Goal: Task Accomplishment & Management: Complete application form

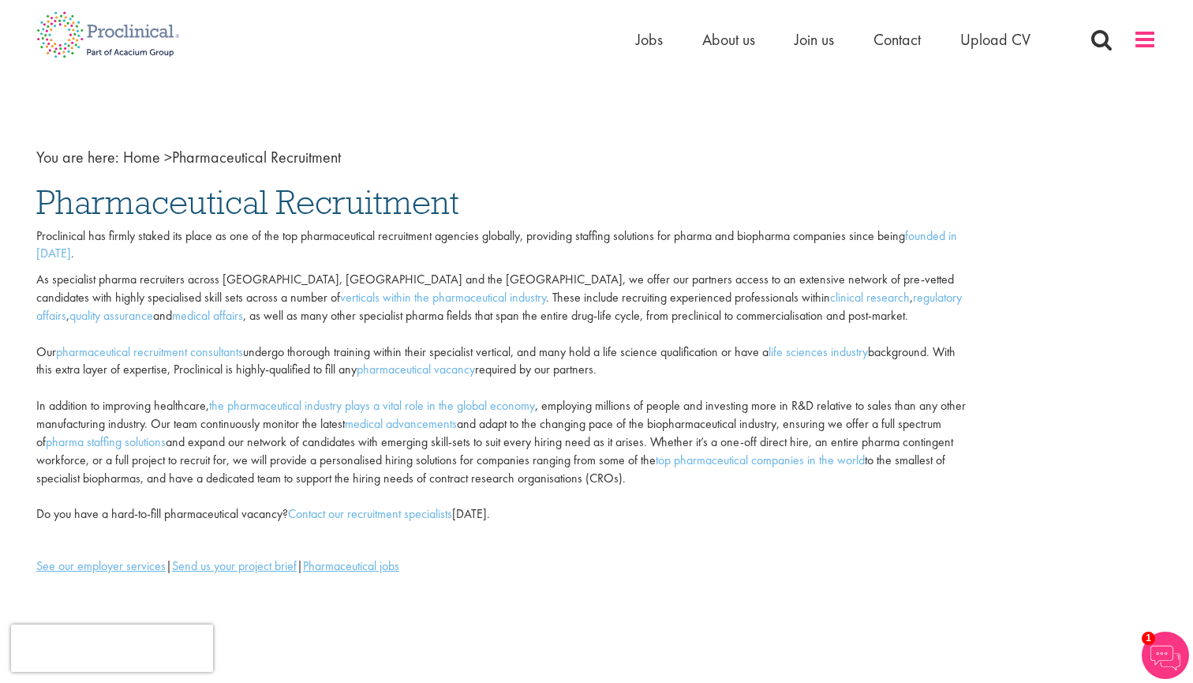
click at [1144, 32] on span at bounding box center [1145, 40] width 24 height 24
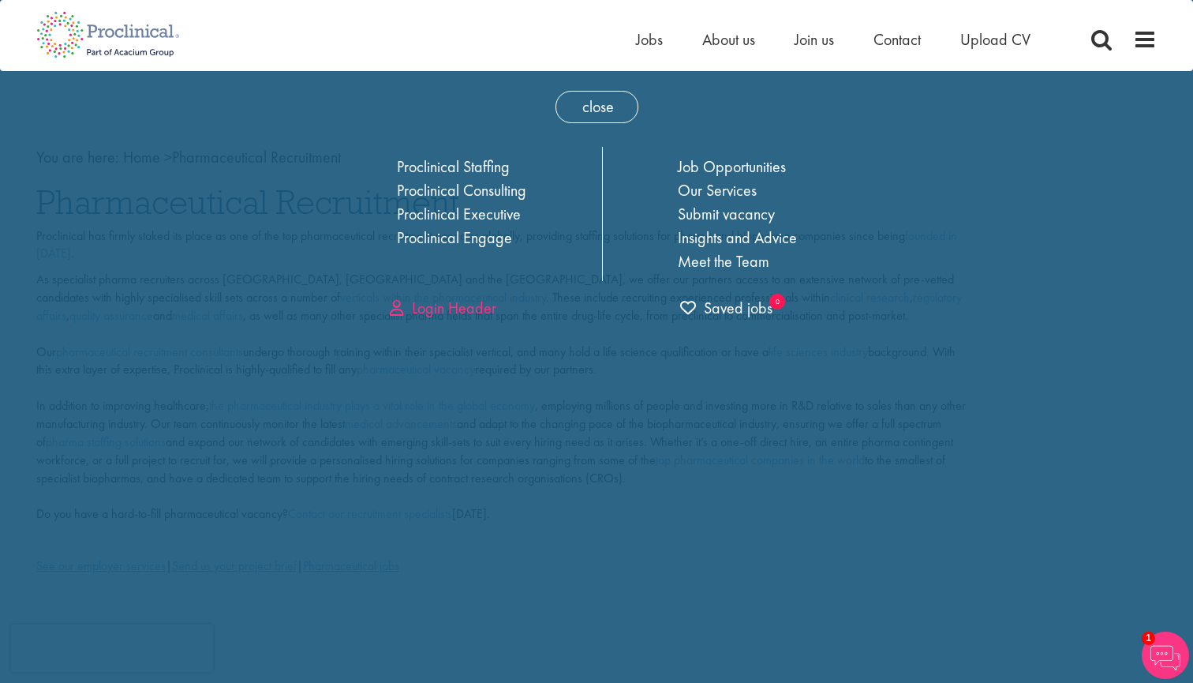
click at [476, 304] on link "Login Header" at bounding box center [443, 308] width 107 height 21
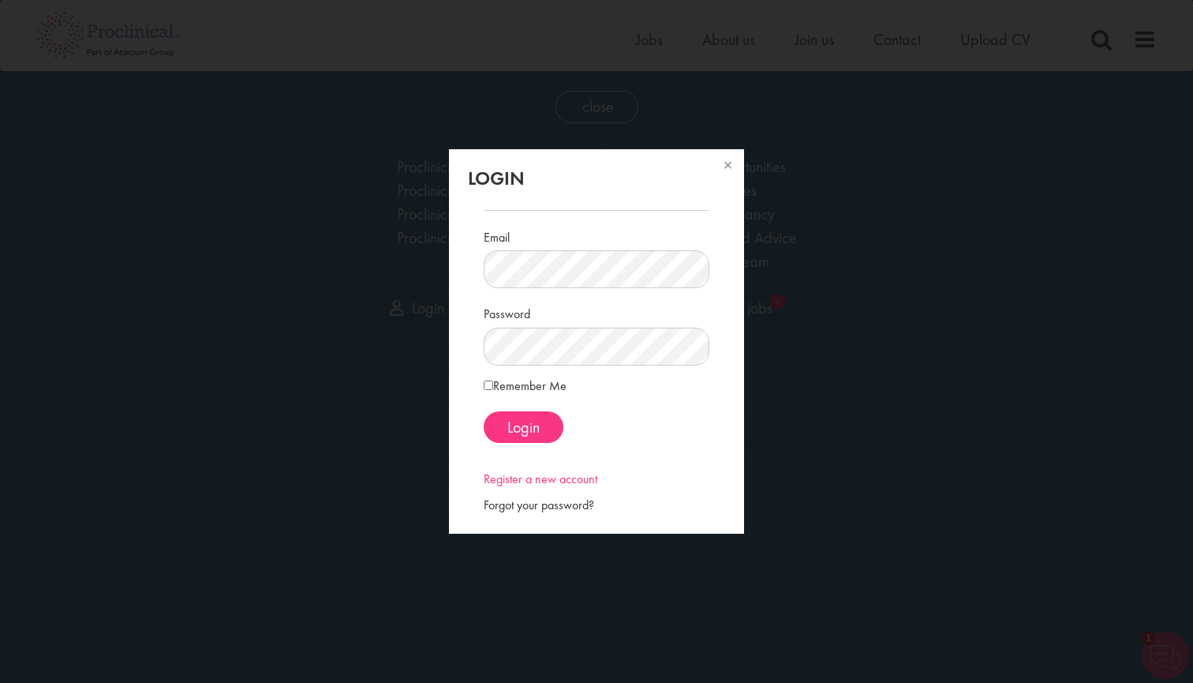
click at [518, 483] on link "Register a new account" at bounding box center [541, 478] width 114 height 17
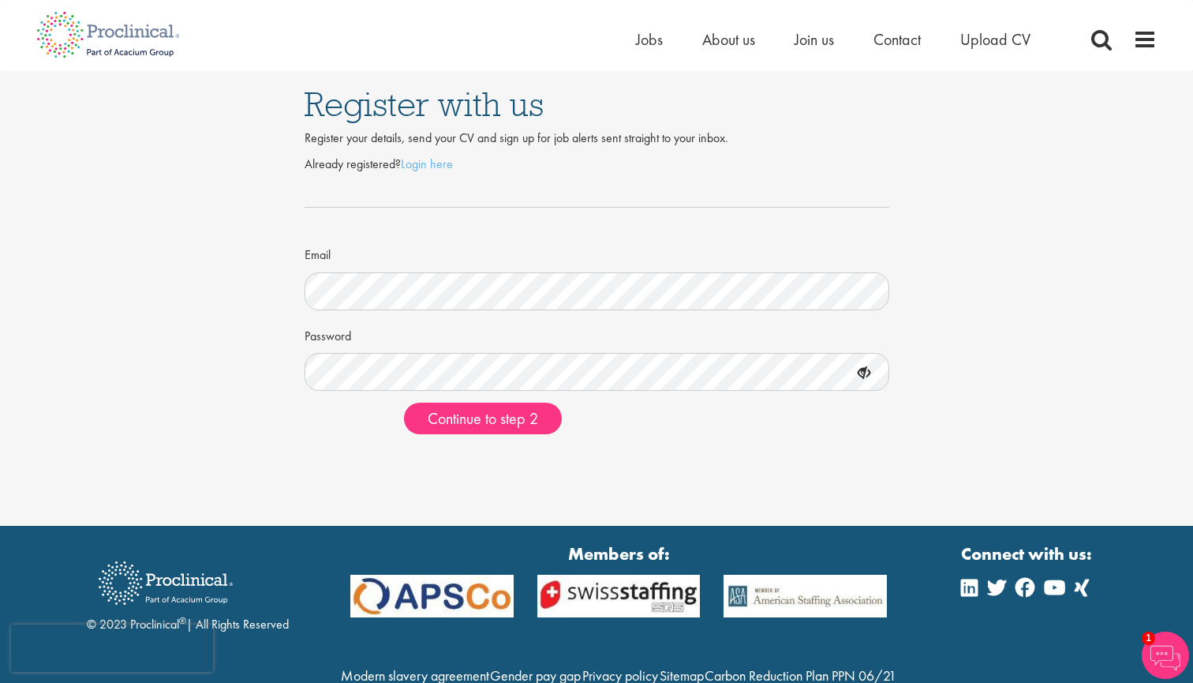
click at [73, 287] on div "Register with us Register your details, send your CV and sign up for job alerts…" at bounding box center [596, 259] width 1217 height 376
click at [525, 414] on span "Continue to step 2" at bounding box center [483, 418] width 110 height 21
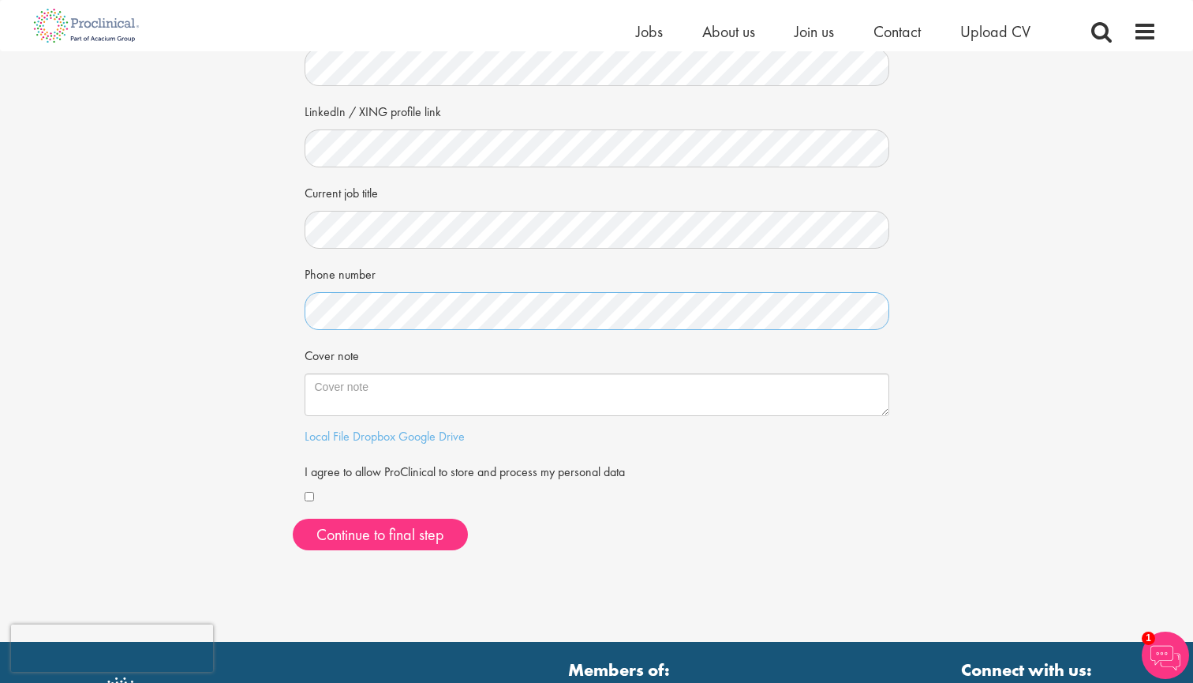
scroll to position [215, 0]
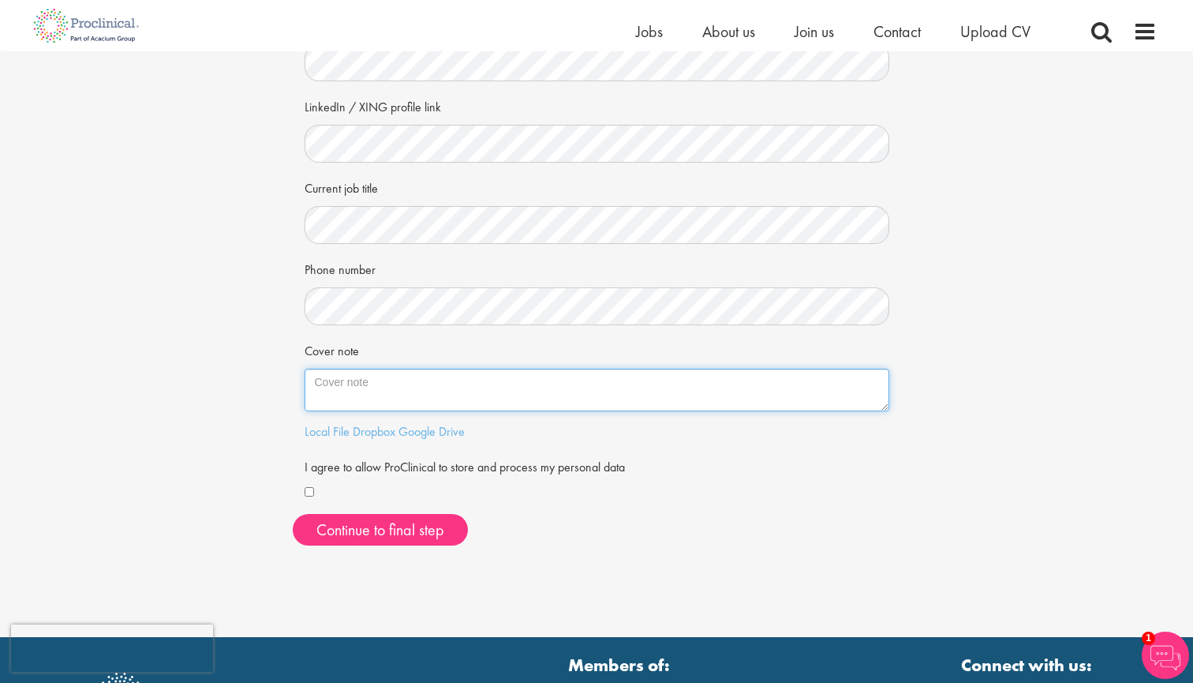
click at [310, 387] on textarea "Cover note" at bounding box center [597, 390] width 585 height 43
paste textarea "I am a hardworking and clinically competent Physician Associate with 3 years of…"
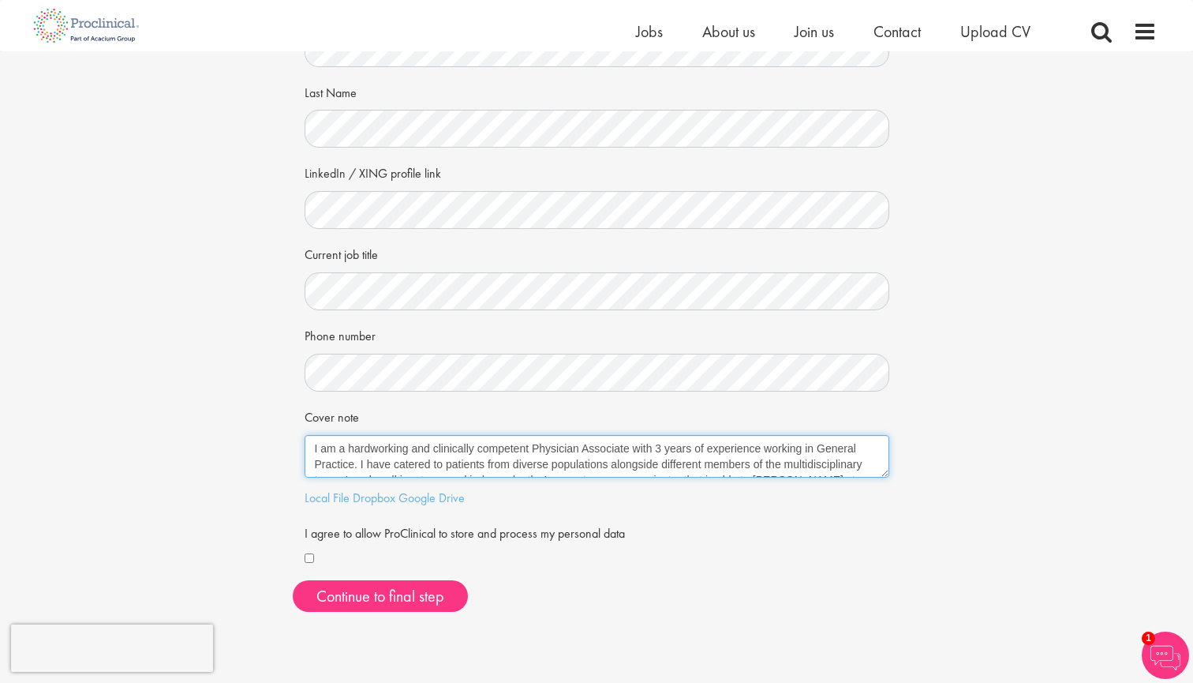
scroll to position [146, 0]
type textarea "I am a hardworking and clinically competent Physician Associate with 3 years of…"
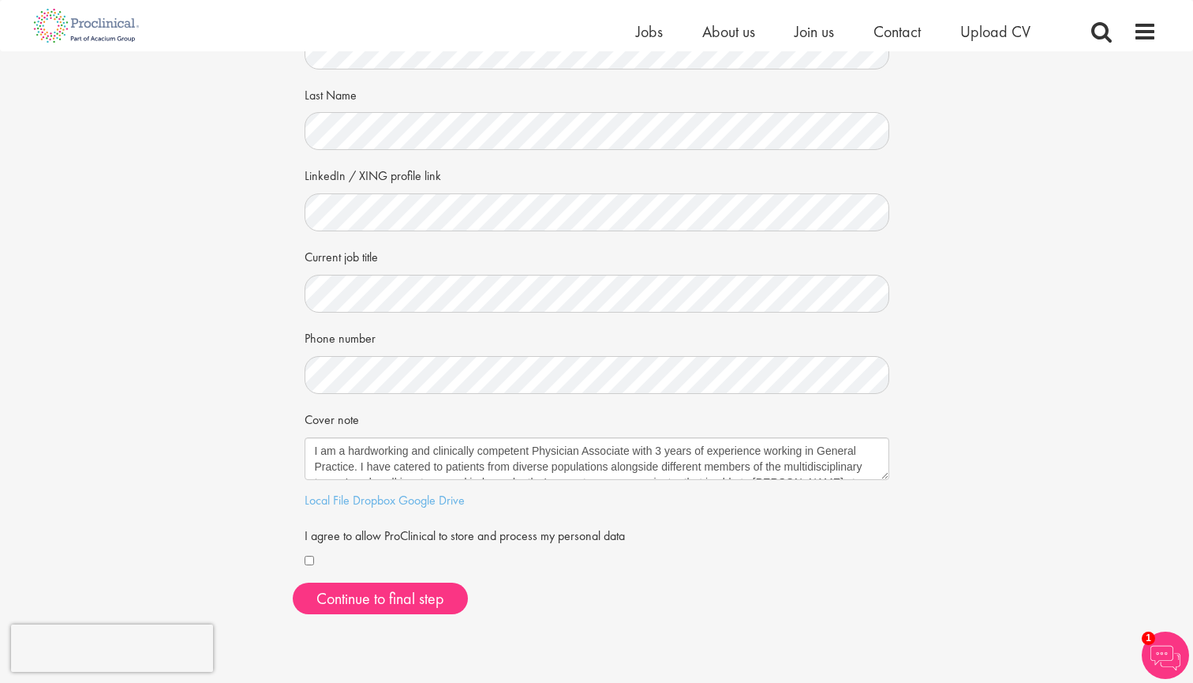
click at [305, 552] on div at bounding box center [597, 561] width 585 height 18
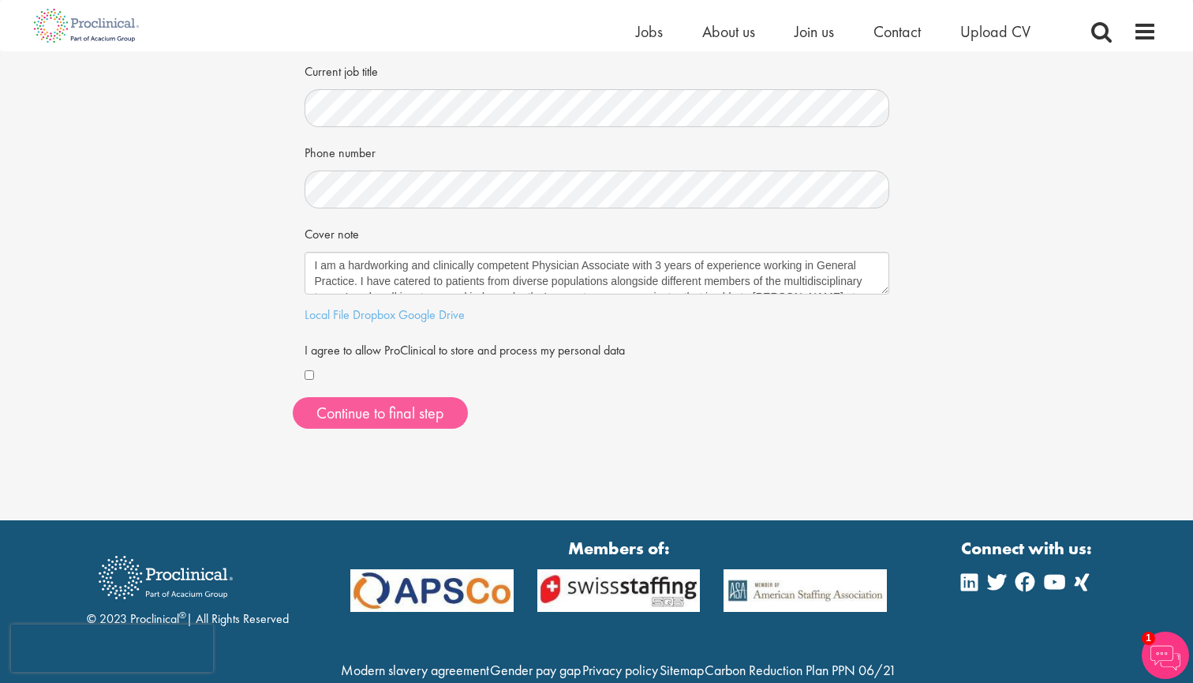
scroll to position [339, 0]
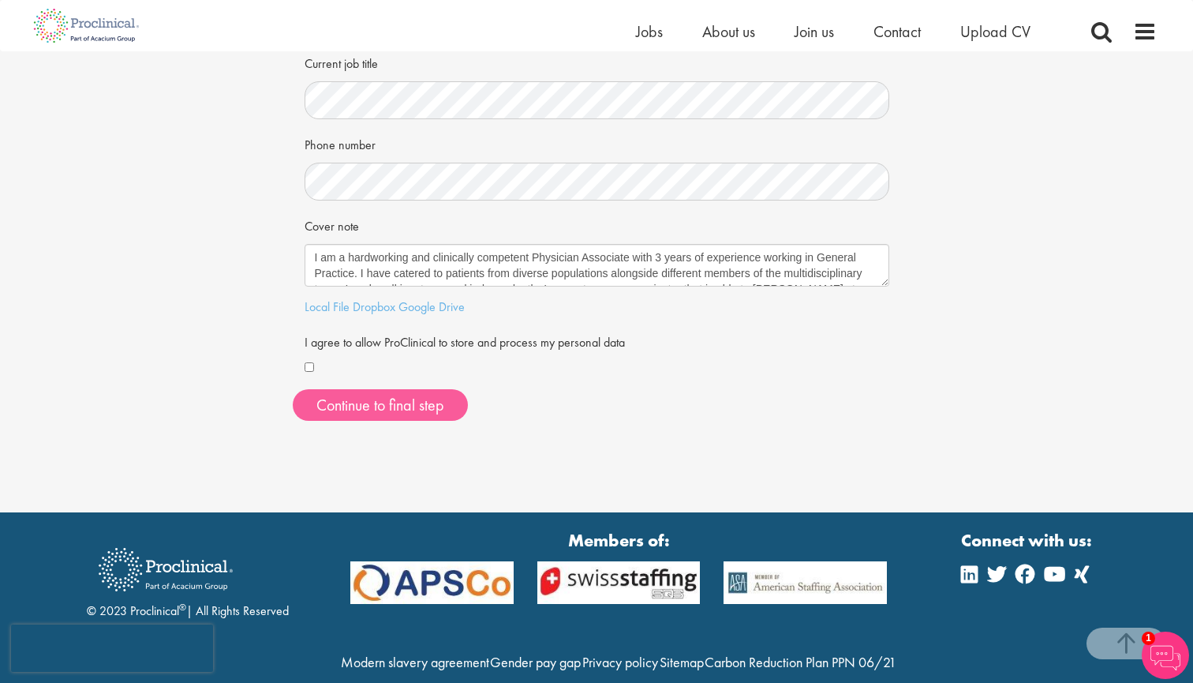
click at [365, 402] on button "Continue to final step" at bounding box center [380, 405] width 175 height 32
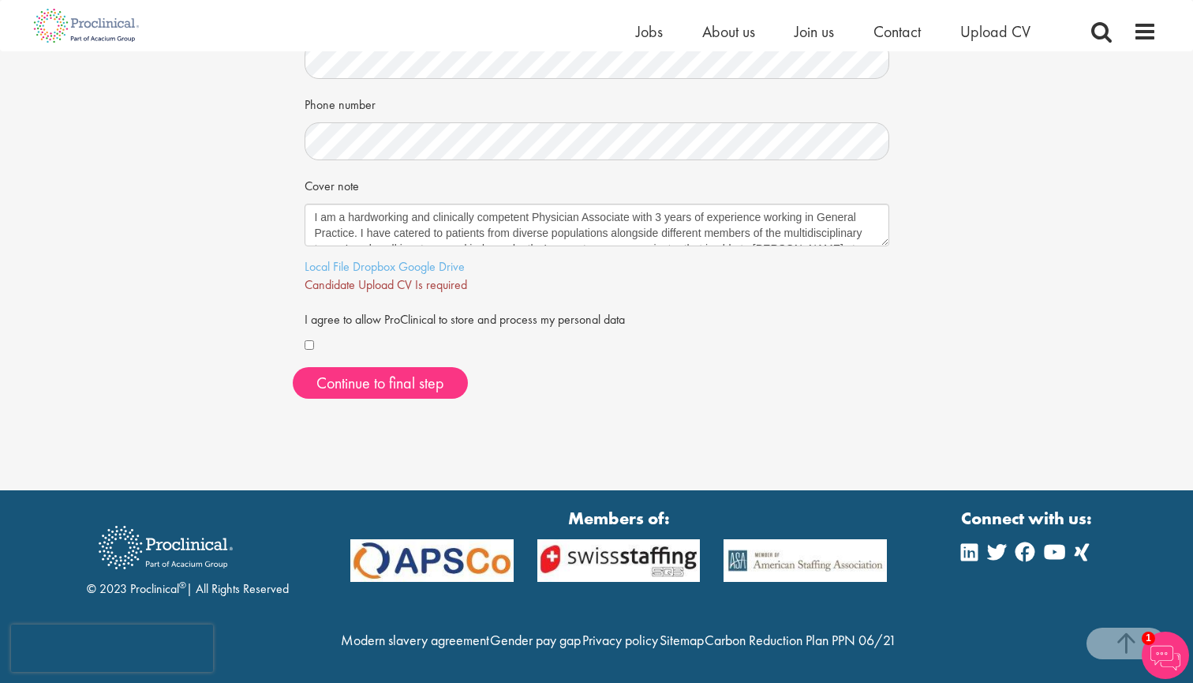
scroll to position [370, 0]
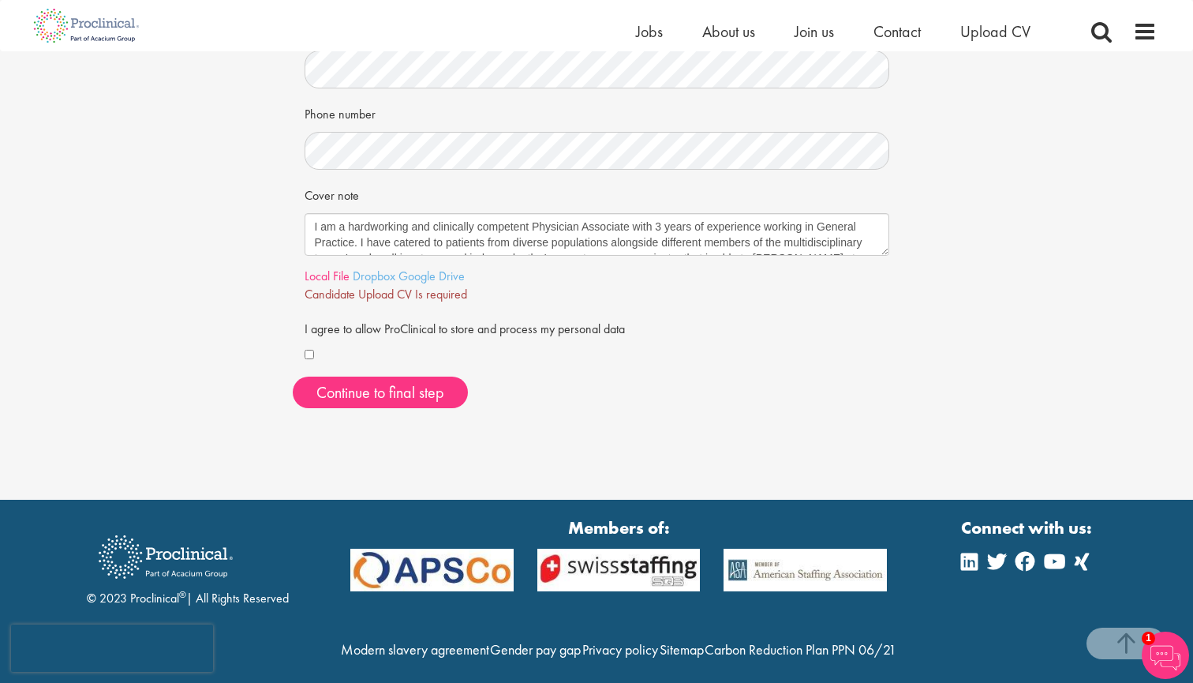
click at [329, 268] on link "Local File" at bounding box center [327, 276] width 45 height 17
click at [423, 383] on span "Continue to final step" at bounding box center [380, 392] width 128 height 21
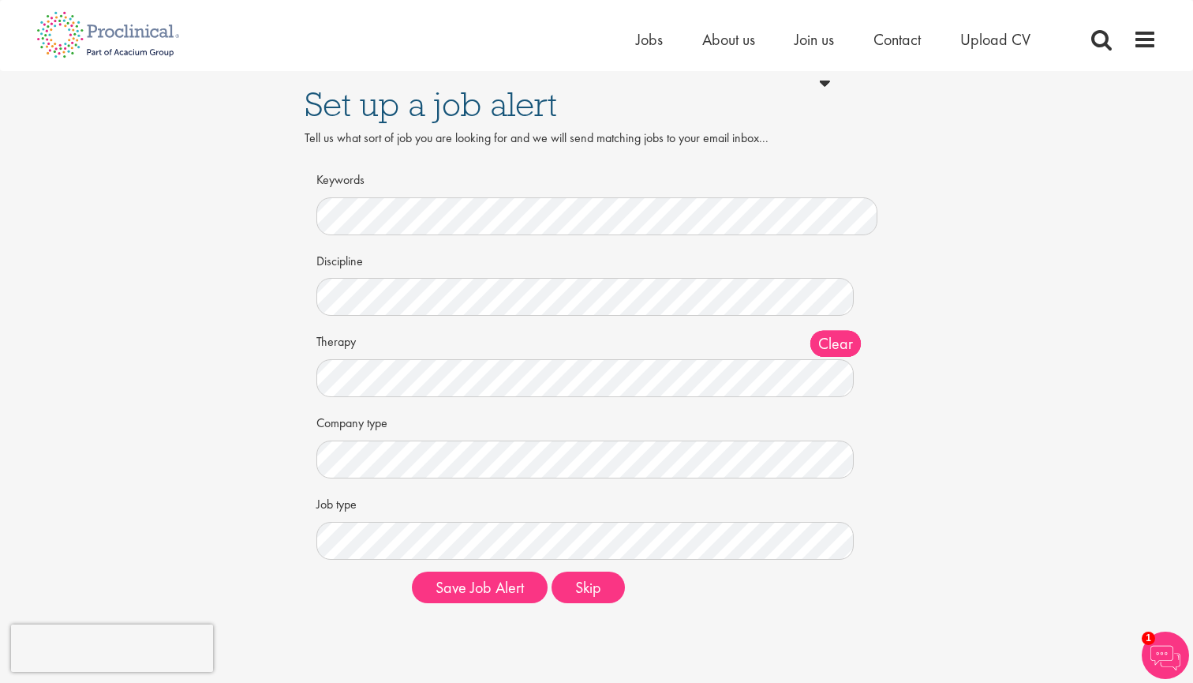
click at [462, 505] on div "Job type Clear All Permanent Contract" at bounding box center [596, 524] width 561 height 69
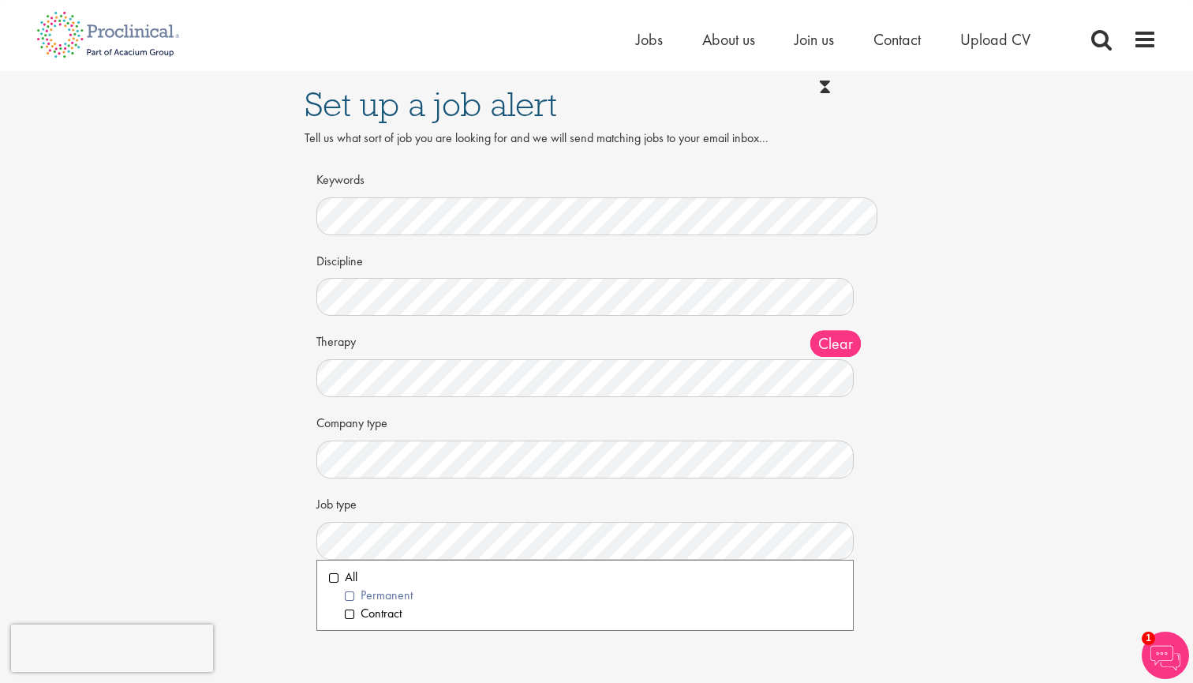
click at [380, 586] on li "Permanent" at bounding box center [593, 595] width 496 height 18
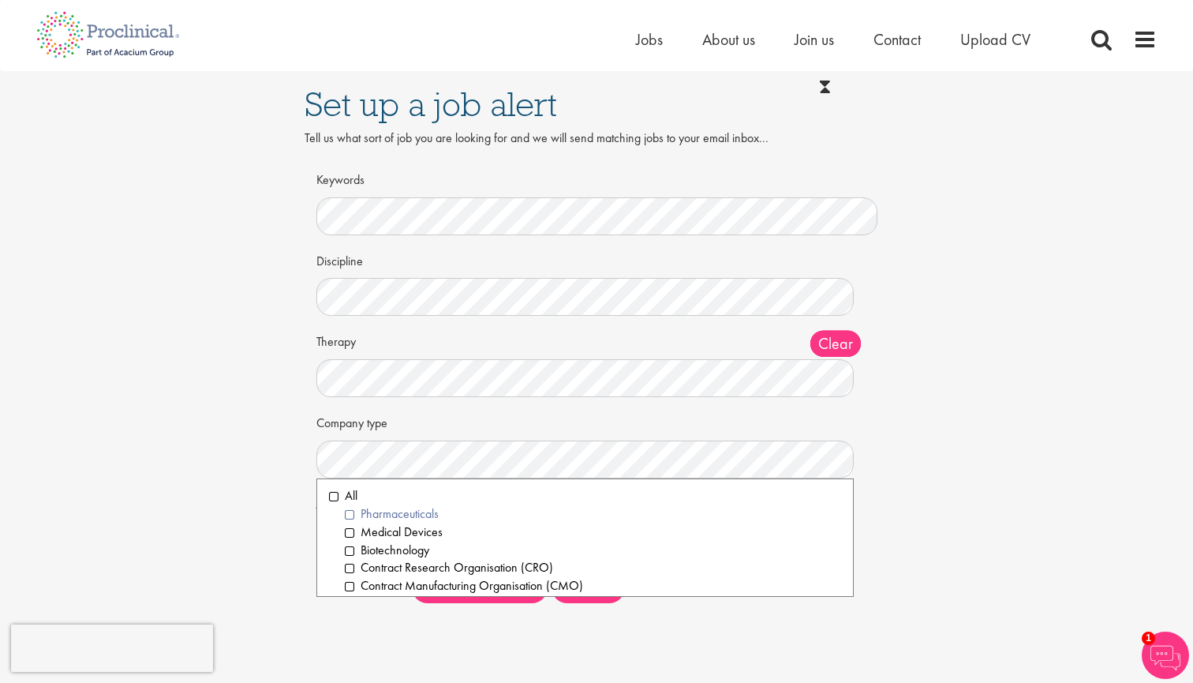
click at [367, 509] on li "Pharmaceuticals" at bounding box center [593, 514] width 496 height 18
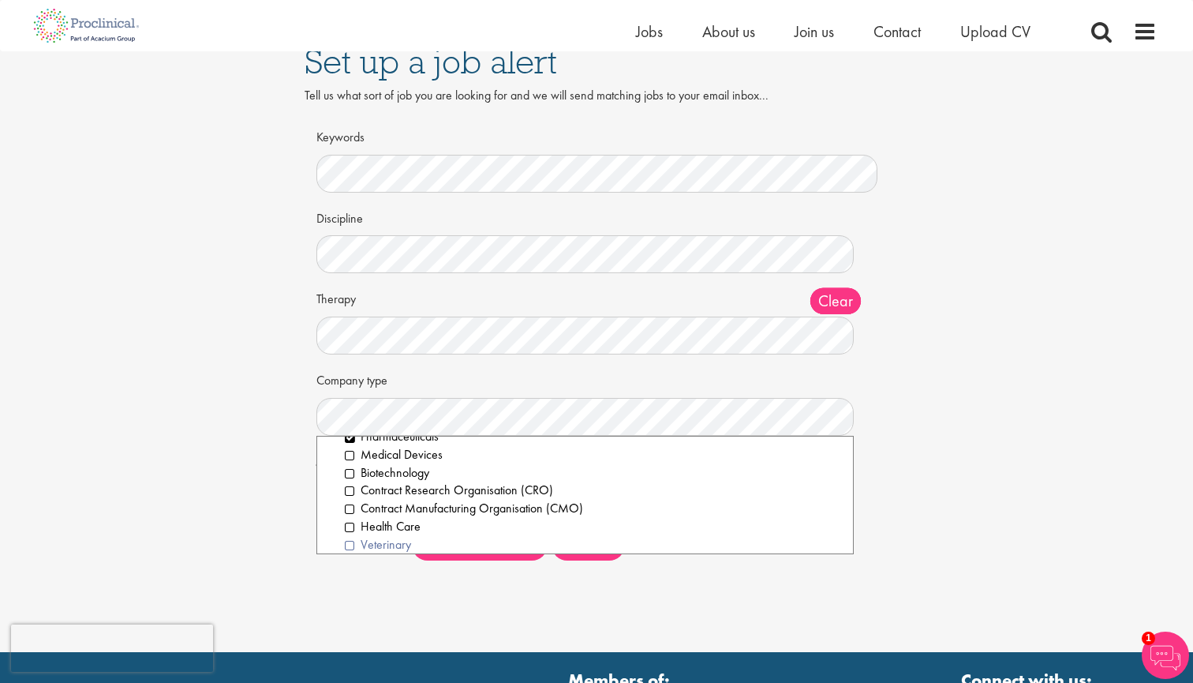
scroll to position [26, 0]
click at [351, 531] on li "Health Care" at bounding box center [593, 535] width 496 height 18
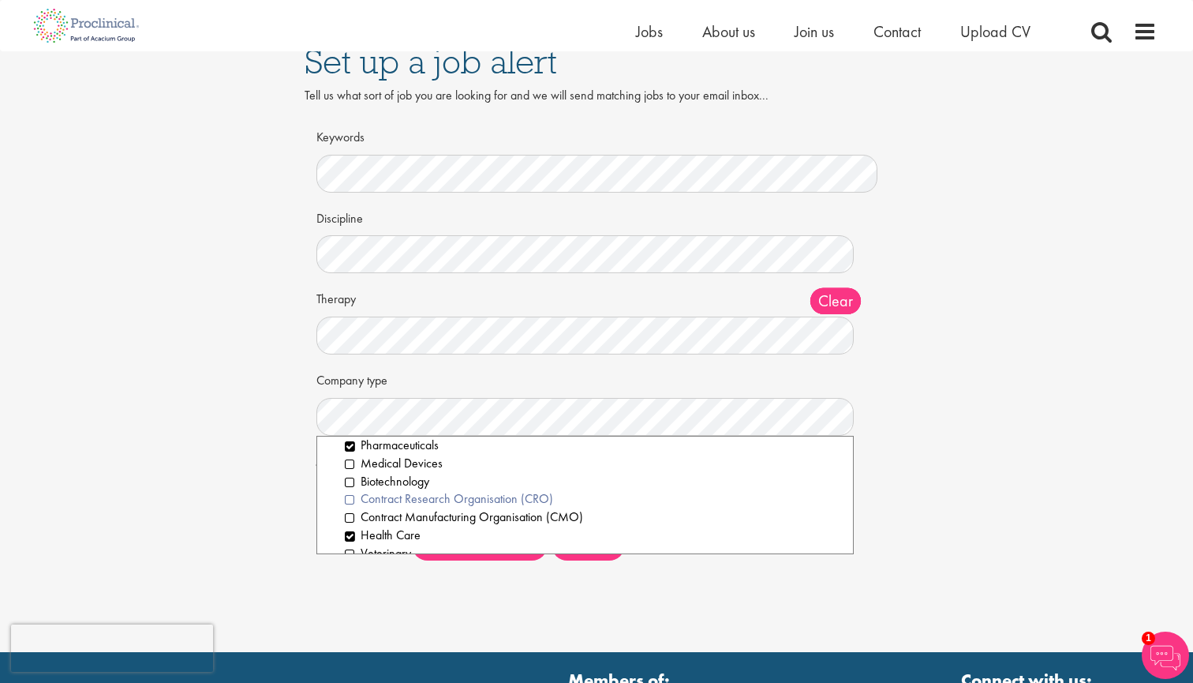
click at [350, 495] on li "Contract Research Organisation (CRO)" at bounding box center [593, 499] width 496 height 18
click at [350, 513] on li "Contract Manufacturing Organisation (CMO)" at bounding box center [593, 517] width 496 height 18
click at [349, 475] on li "Health IT/Data" at bounding box center [593, 480] width 496 height 18
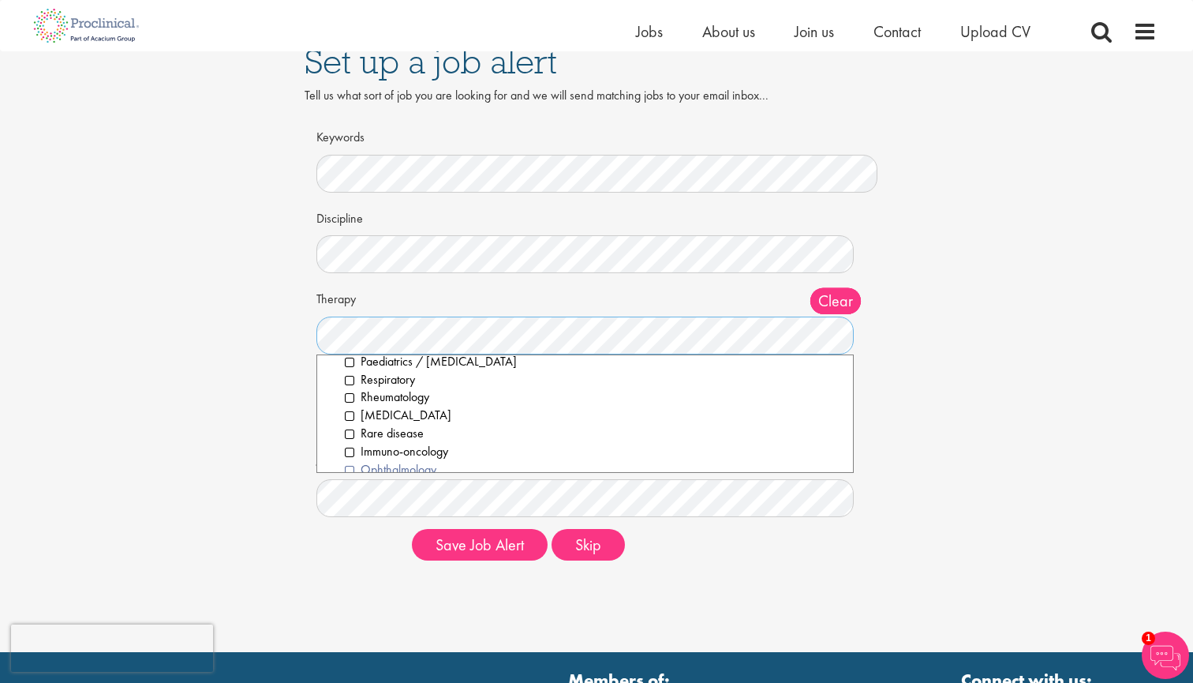
scroll to position [298, 0]
click at [517, 291] on div "Therapy Clear All Analgesics & Anaesthetics Animal Health Cardiovascular Dermat…" at bounding box center [596, 319] width 561 height 69
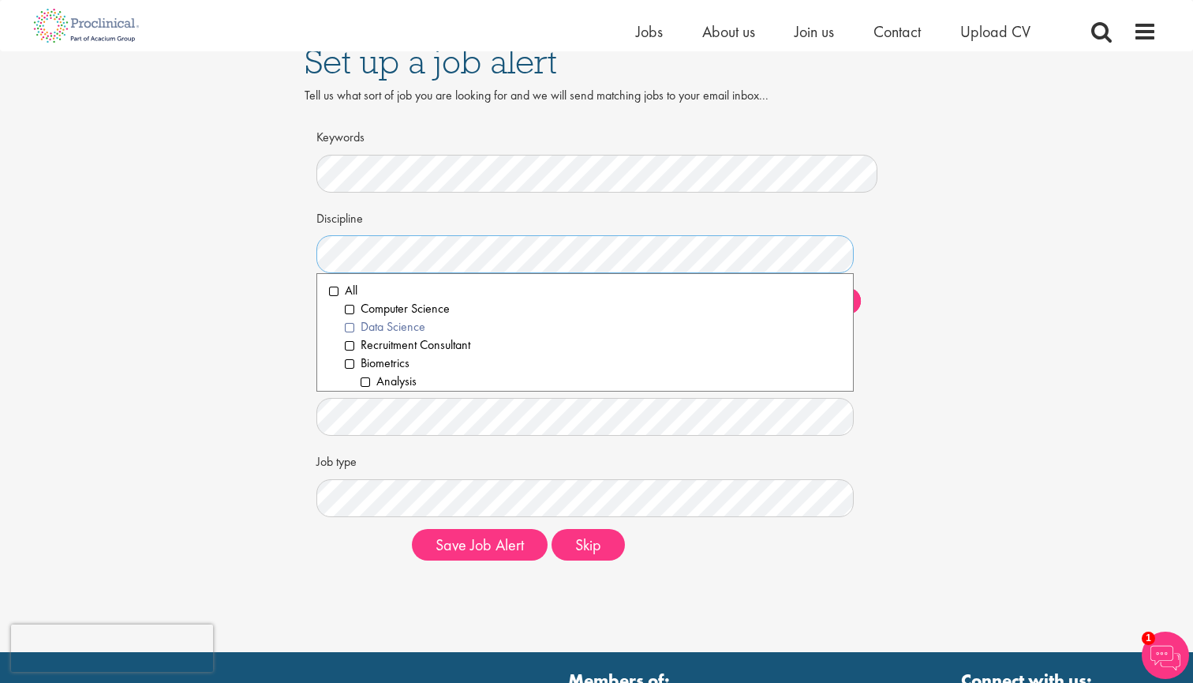
scroll to position [5, 0]
click at [350, 331] on li "Recruitment Consultant" at bounding box center [593, 340] width 496 height 18
click at [371, 334] on li "Account Management" at bounding box center [601, 343] width 481 height 18
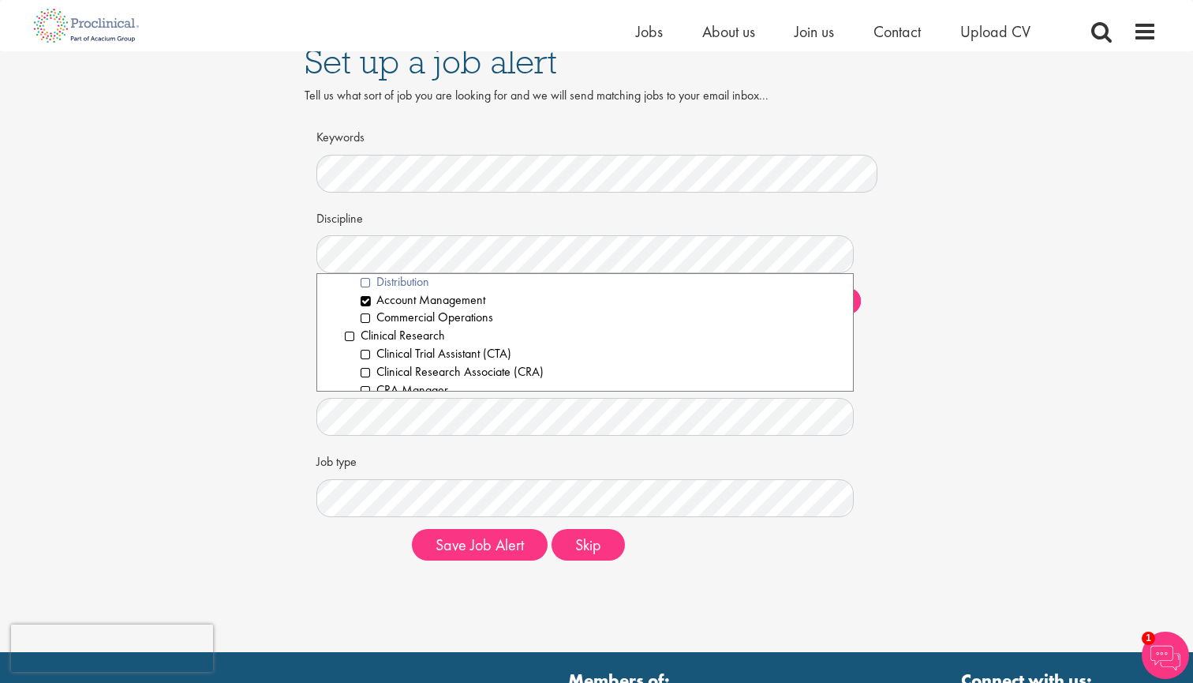
scroll to position [328, 0]
click at [367, 332] on li "Clinical Trial Assistant (CTA)" at bounding box center [601, 341] width 481 height 18
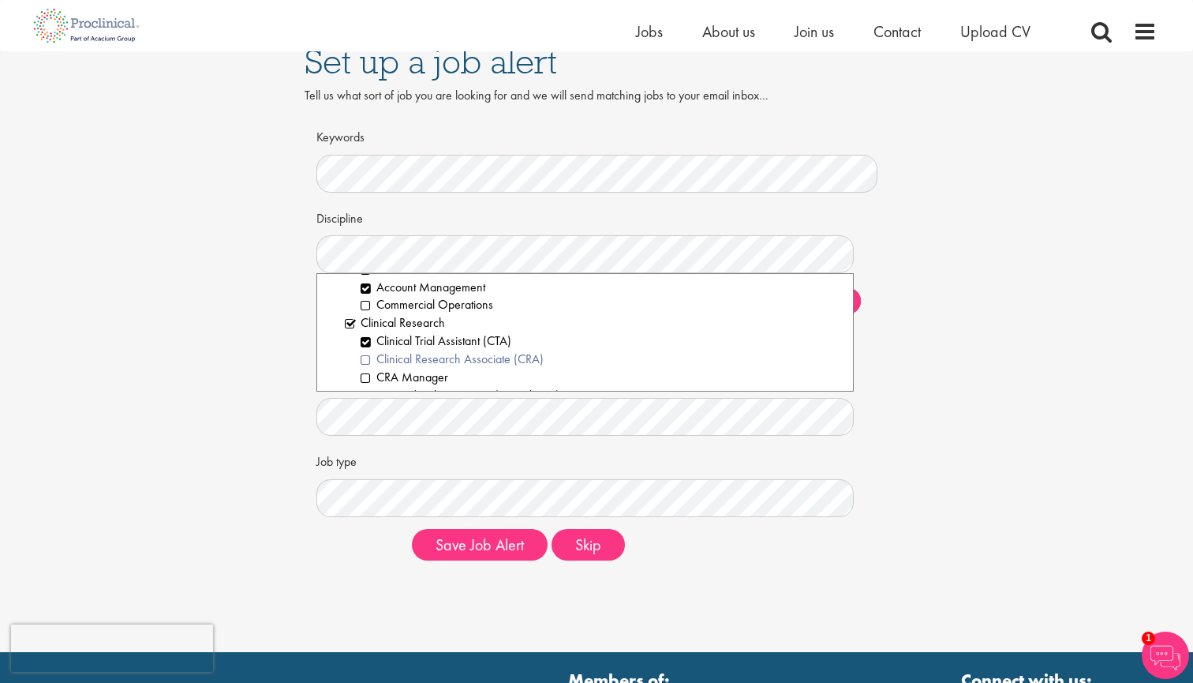
click at [368, 350] on li "Clinical Research Associate (CRA)" at bounding box center [601, 359] width 481 height 18
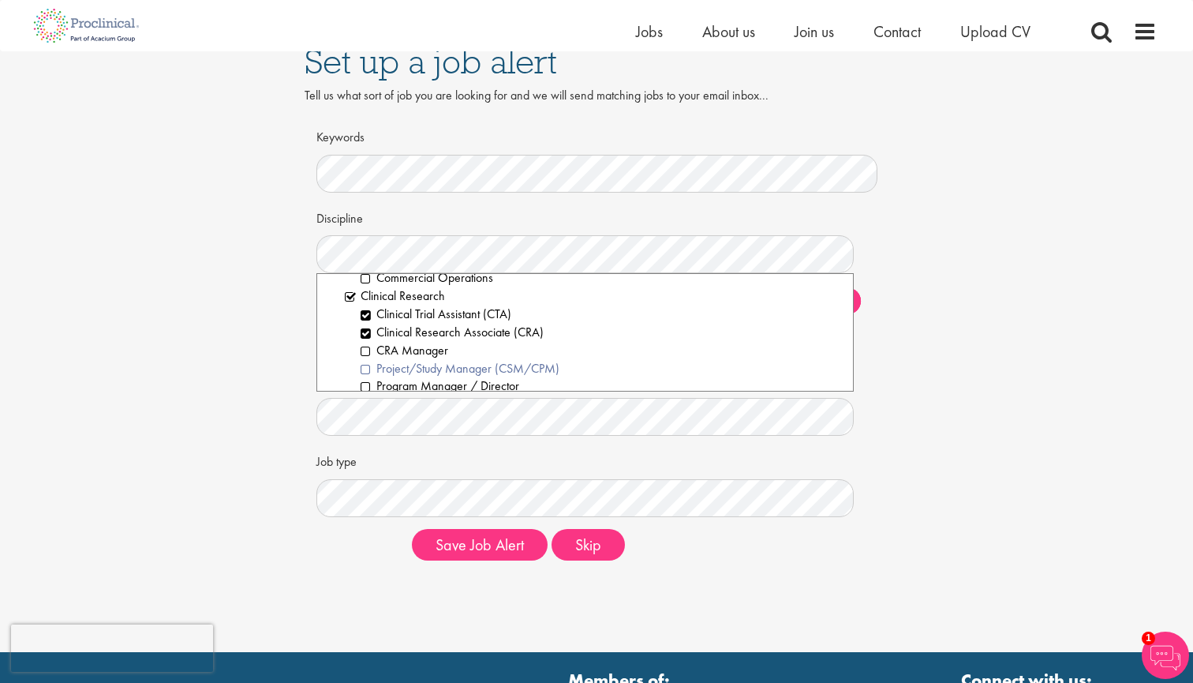
scroll to position [350, 0]
click at [365, 347] on li "CRA Manager" at bounding box center [601, 356] width 481 height 18
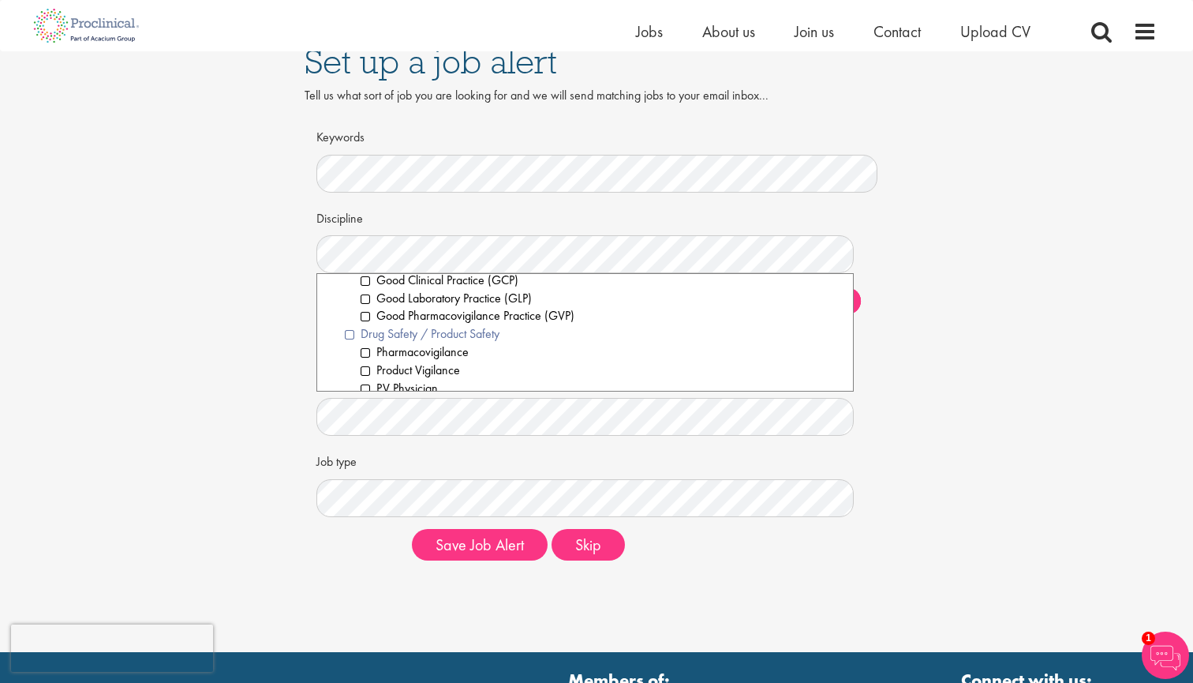
scroll to position [663, 0]
click at [365, 358] on li "Product Vigilance" at bounding box center [601, 367] width 481 height 18
click at [366, 340] on li "Pharmacovigilance" at bounding box center [601, 349] width 481 height 18
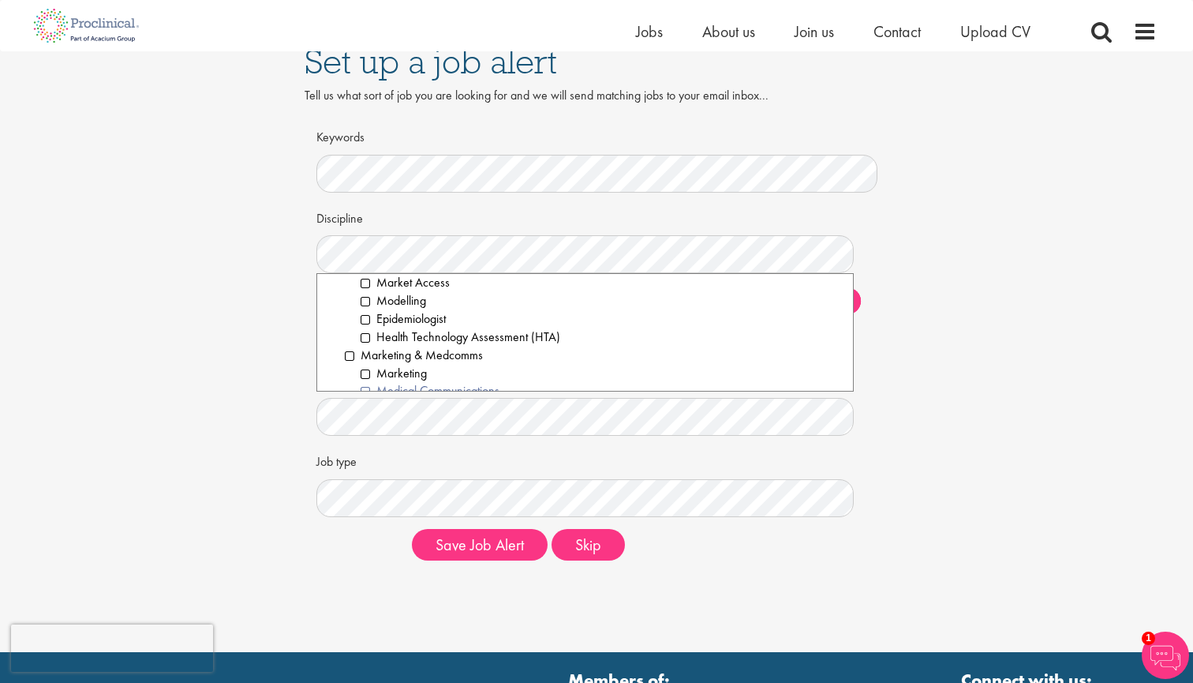
scroll to position [1165, 0]
click at [349, 343] on li "Marketing & Medcomms" at bounding box center [593, 352] width 496 height 18
click at [354, 350] on li "Medical Affairs" at bounding box center [593, 359] width 496 height 18
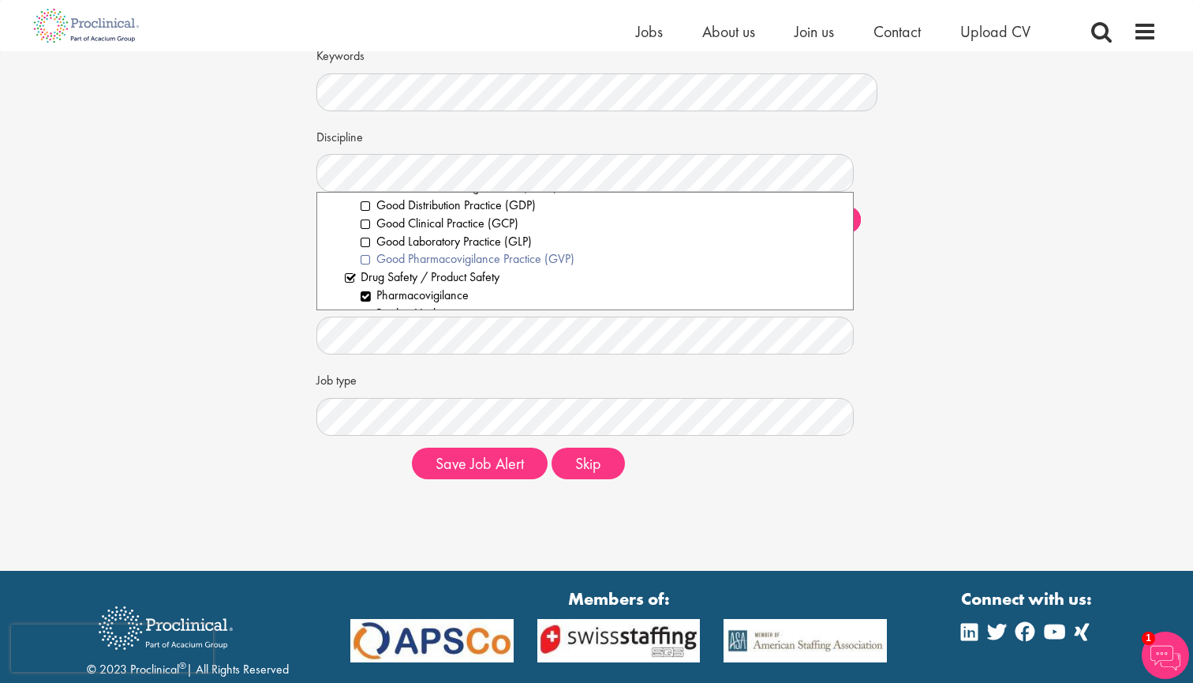
scroll to position [639, 0]
click at [353, 264] on li "Drug Safety / Product Safety" at bounding box center [593, 273] width 496 height 18
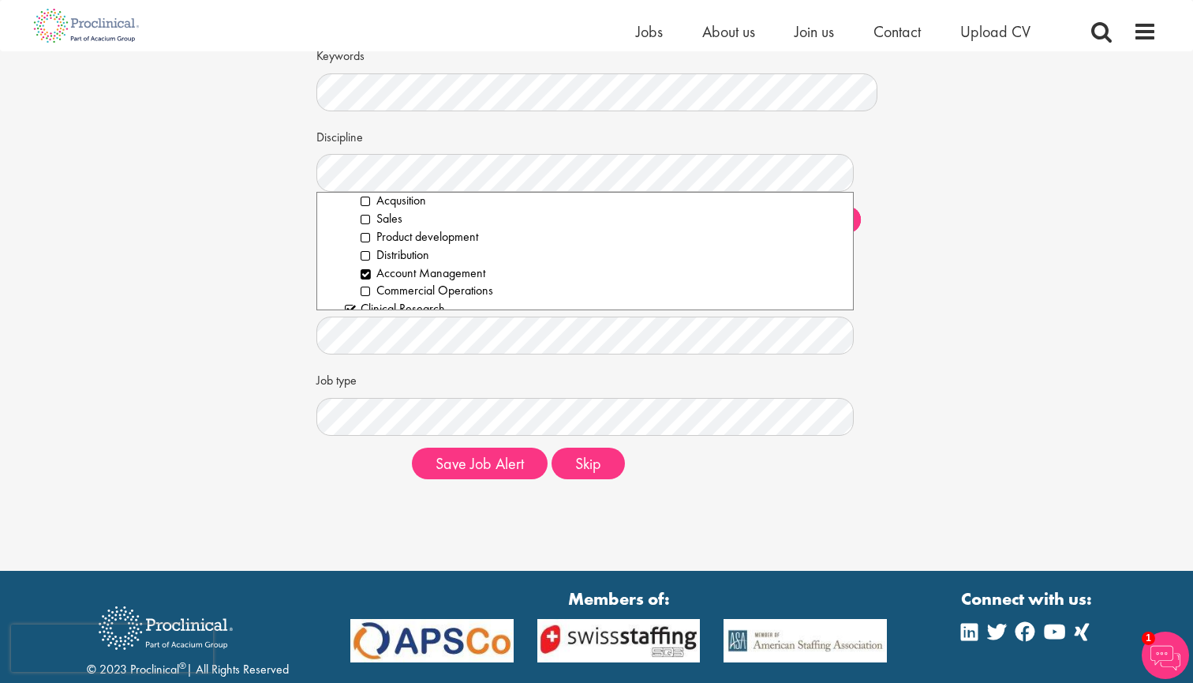
scroll to position [263, 0]
click at [369, 263] on li "Account Management" at bounding box center [601, 272] width 481 height 18
click at [248, 251] on div "Set up a job alert Tell us what sort of job you are looking for and we will sen…" at bounding box center [596, 219] width 1217 height 545
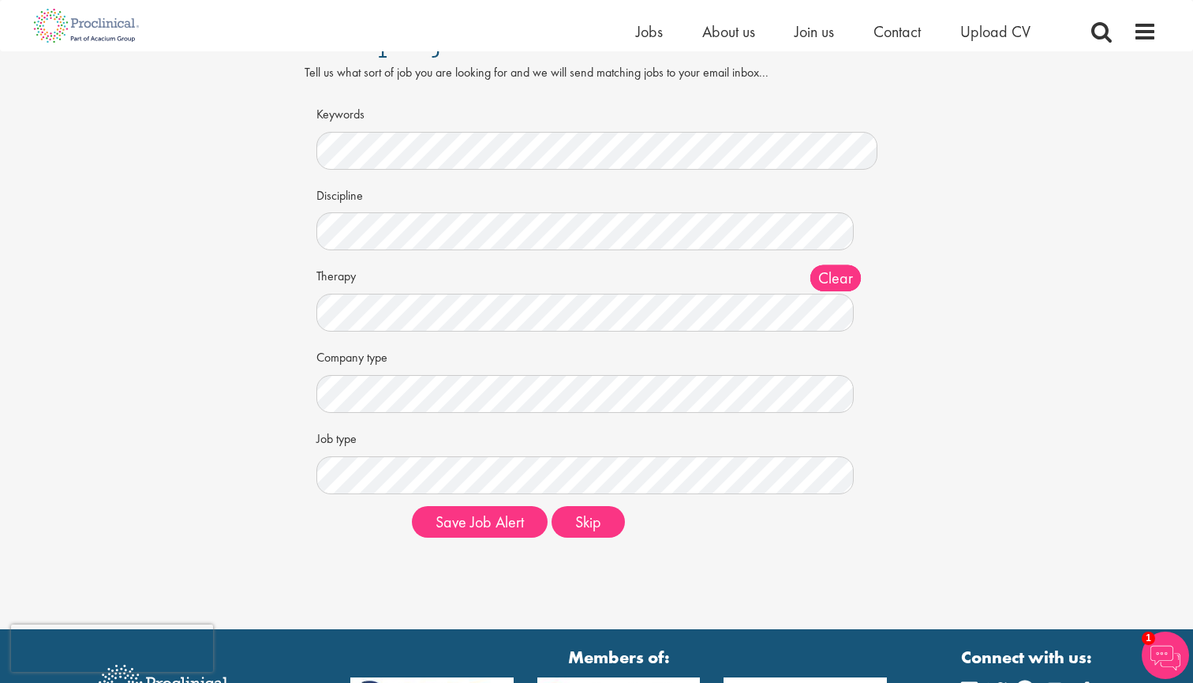
scroll to position [51, 0]
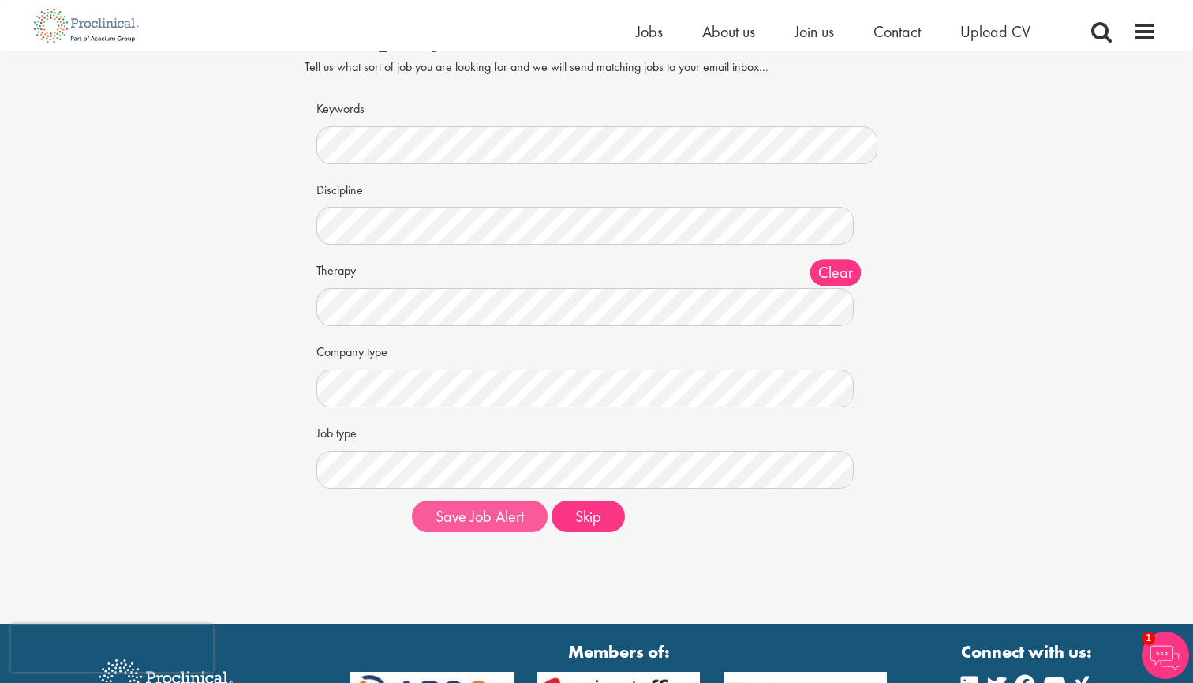
click at [462, 525] on button "Save Job Alert" at bounding box center [480, 516] width 136 height 32
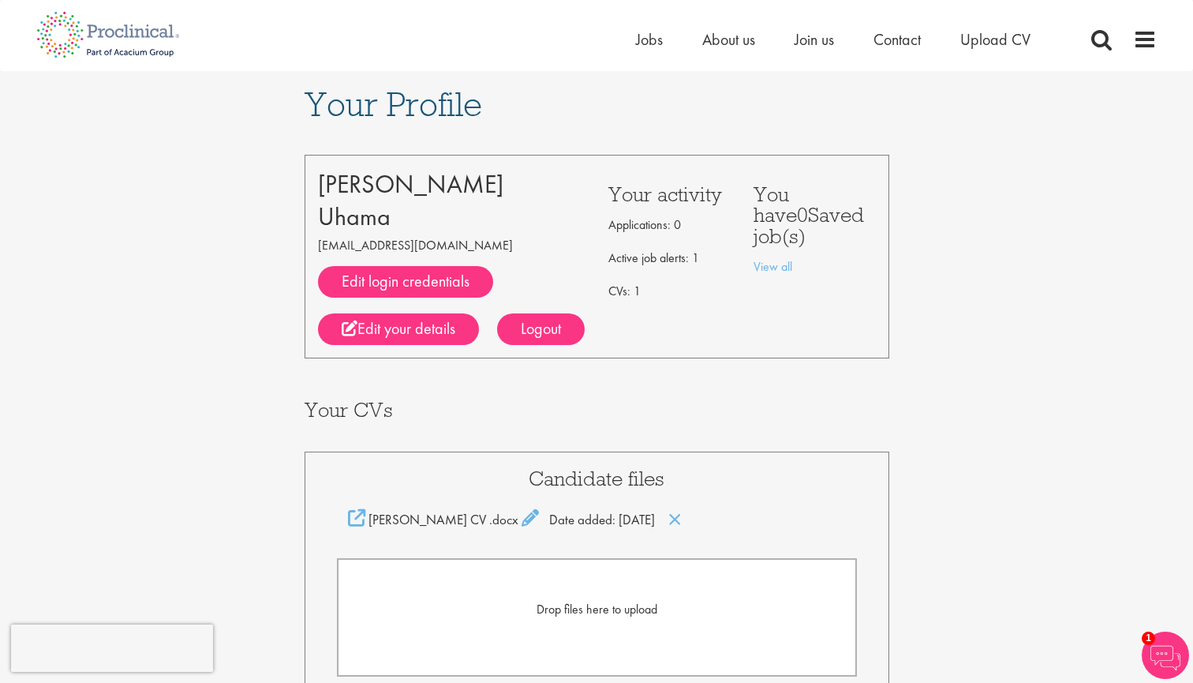
click at [675, 255] on p "Active job alerts: 1" at bounding box center [669, 257] width 122 height 25
click at [773, 258] on link "View all" at bounding box center [773, 266] width 39 height 17
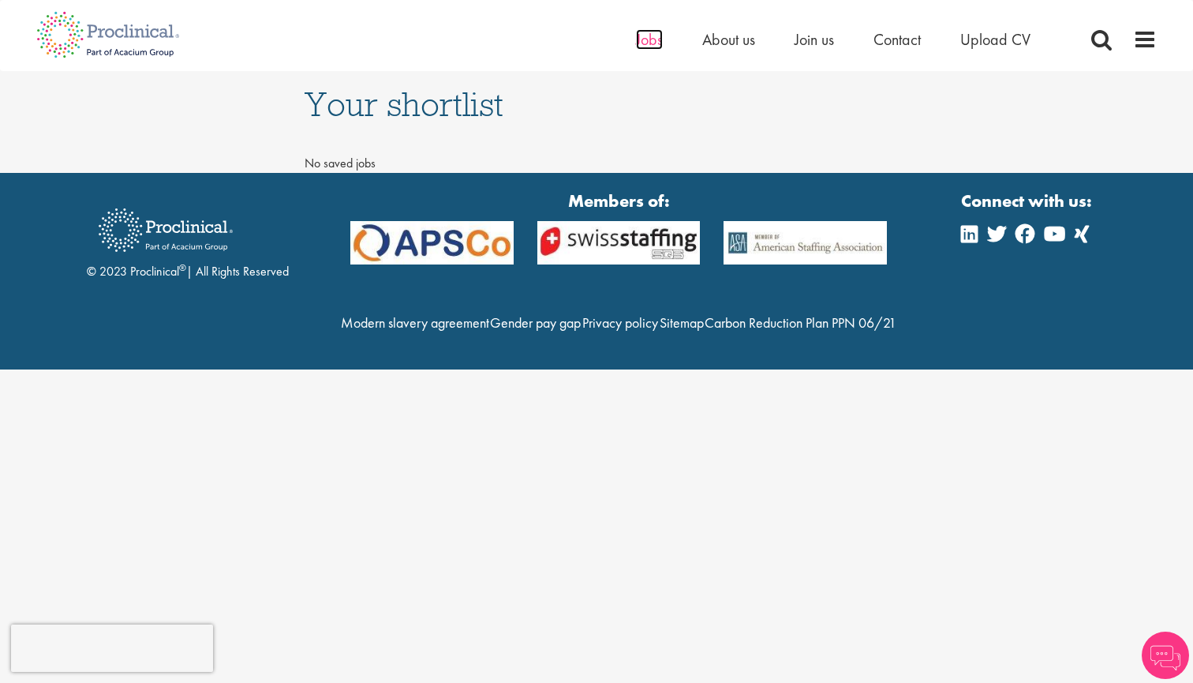
click at [650, 43] on span "Jobs" at bounding box center [649, 39] width 27 height 21
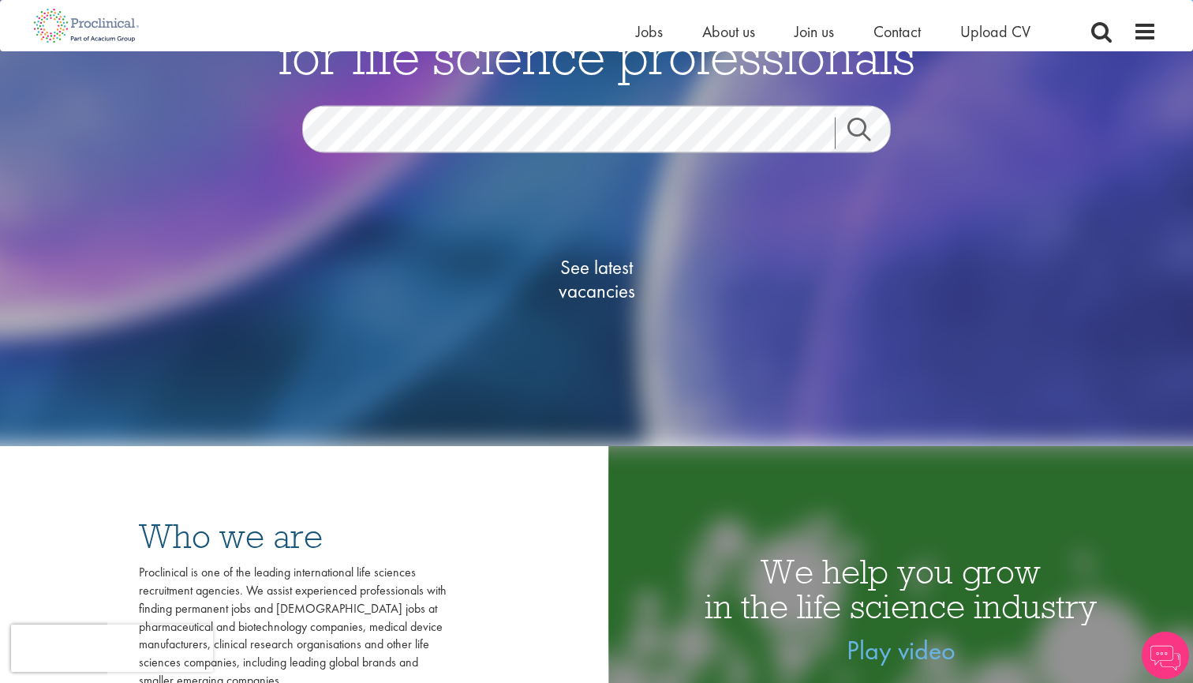
scroll to position [203, 0]
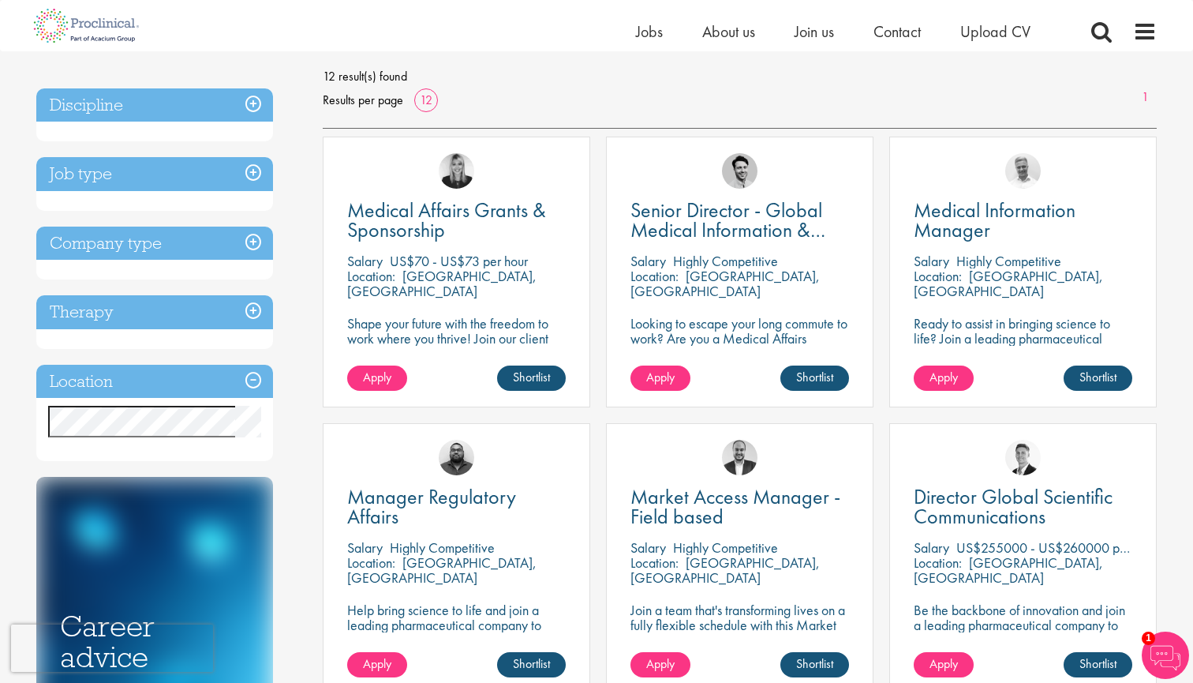
scroll to position [219, 0]
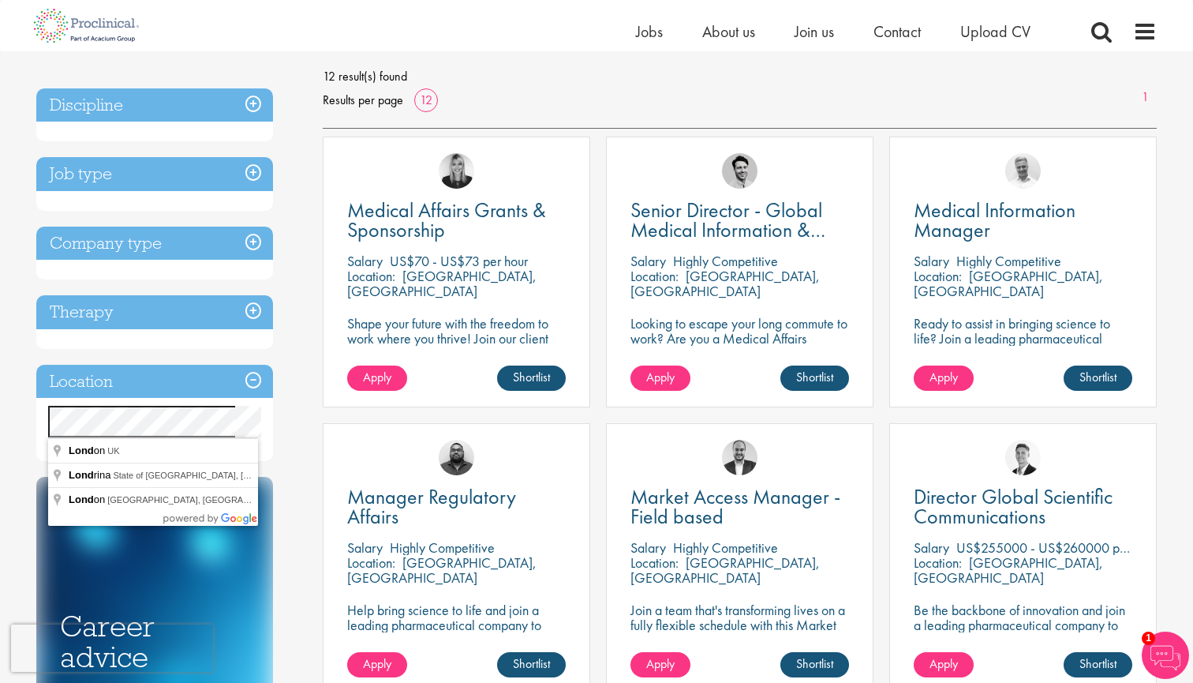
drag, startPoint x: 199, startPoint y: 402, endPoint x: 159, endPoint y: 453, distance: 65.2
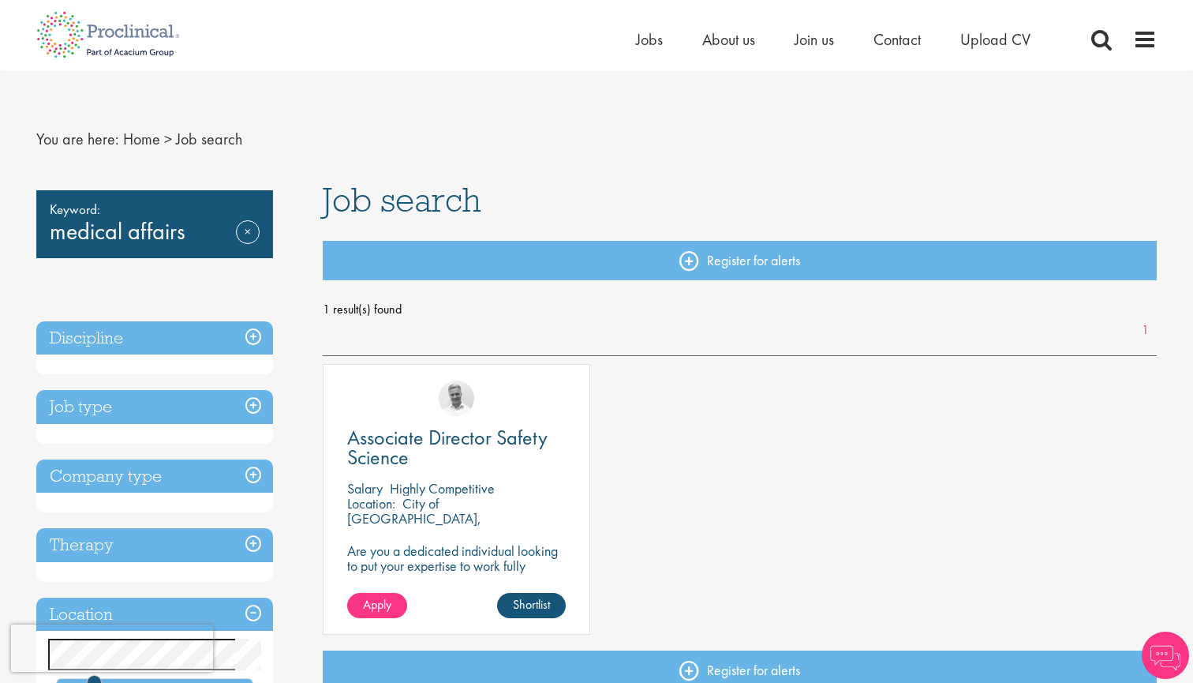
scroll to position [6, 0]
click at [453, 419] on div "Associate Director Safety Science Salary Highly Competitive Location: City of L…" at bounding box center [457, 499] width 268 height 271
click at [457, 441] on span "Associate Director Safety Science" at bounding box center [447, 447] width 200 height 47
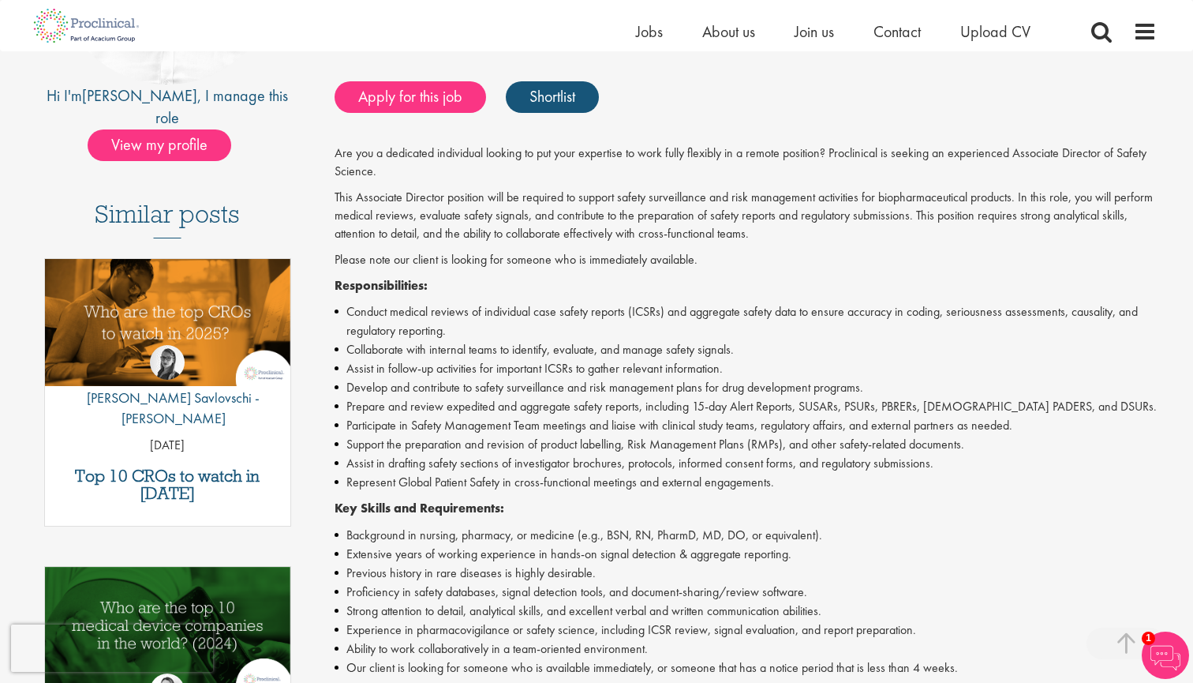
scroll to position [234, 0]
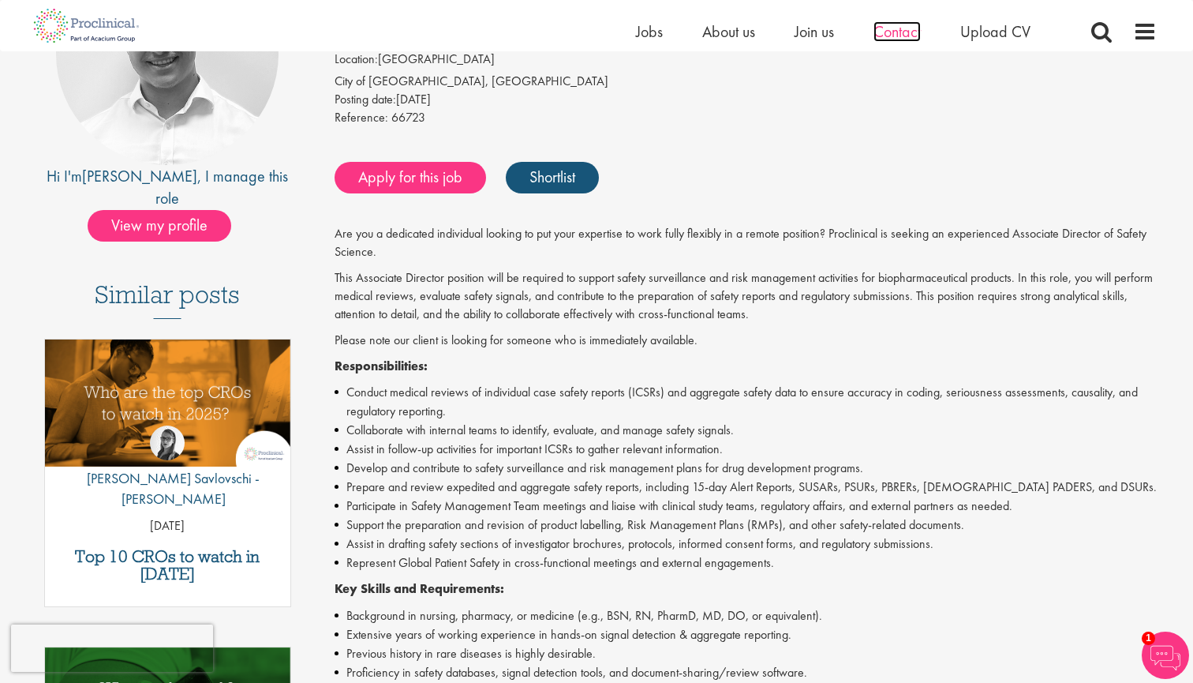
click at [919, 33] on span "Contact" at bounding box center [897, 31] width 47 height 21
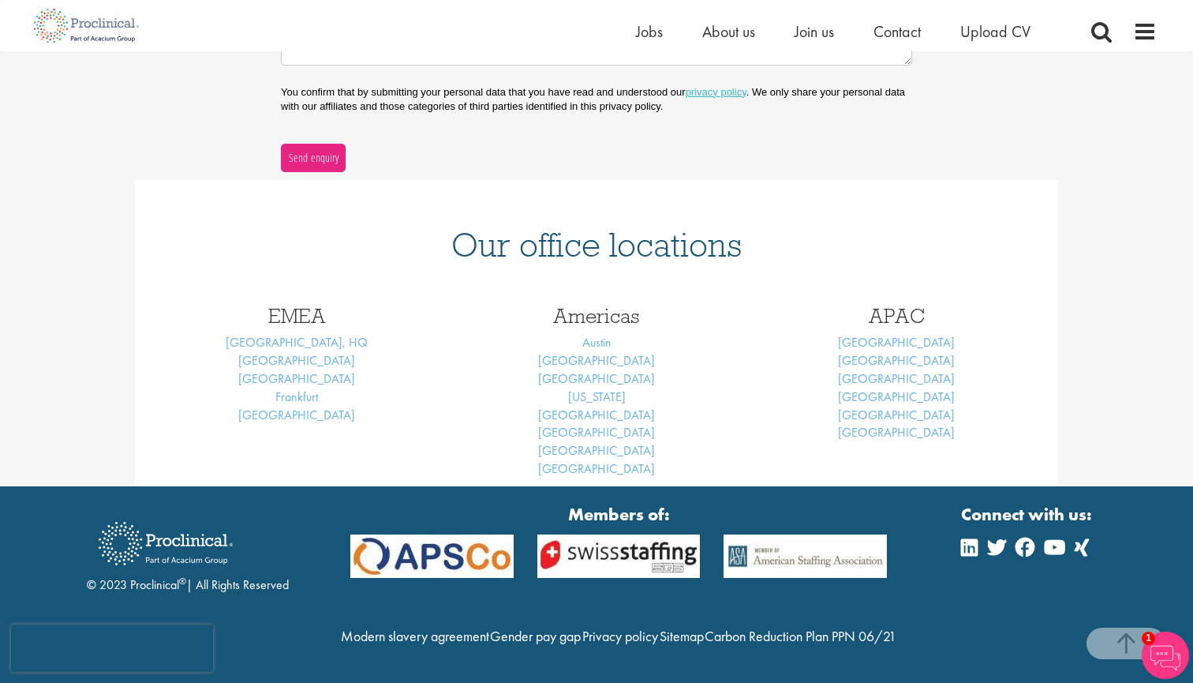
scroll to position [547, 0]
